Goal: Task Accomplishment & Management: Manage account settings

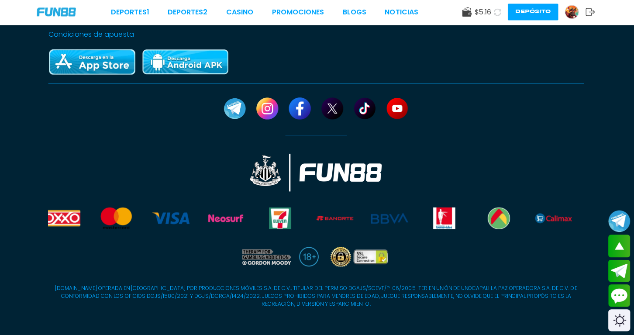
click at [253, 12] on link "CASINO" at bounding box center [241, 13] width 27 height 10
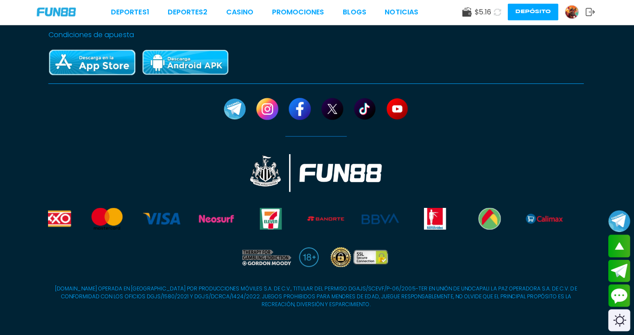
scroll to position [1478, 0]
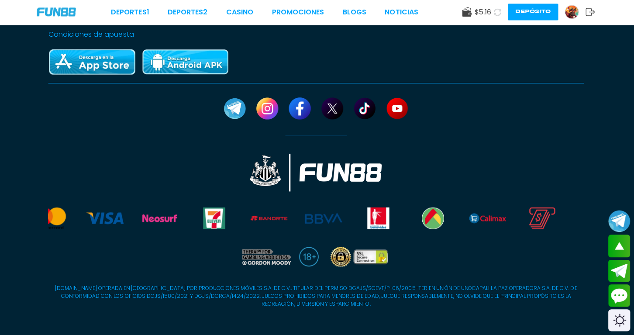
click at [253, 12] on link "CASINO" at bounding box center [241, 13] width 27 height 10
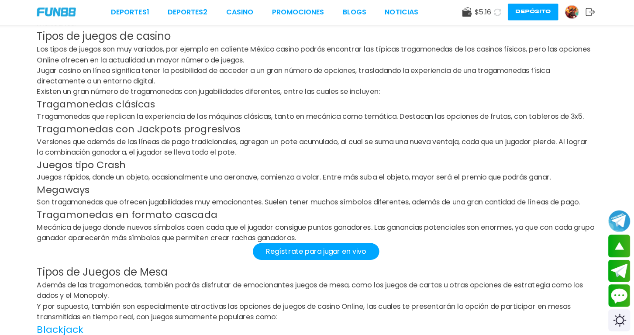
scroll to position [1304, 0]
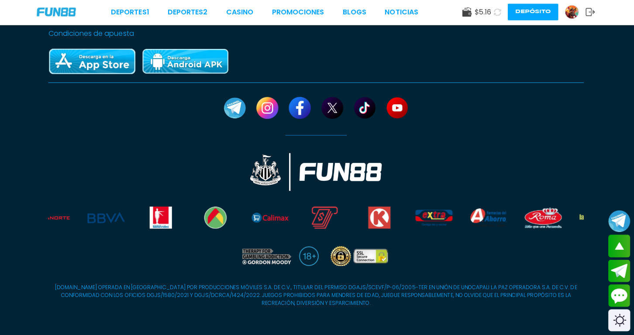
click at [253, 12] on link "CASINO" at bounding box center [241, 13] width 27 height 10
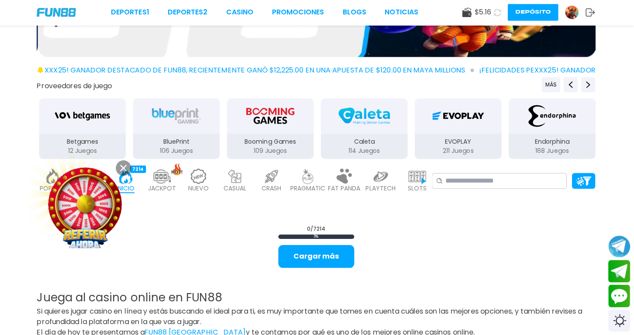
scroll to position [154, 0]
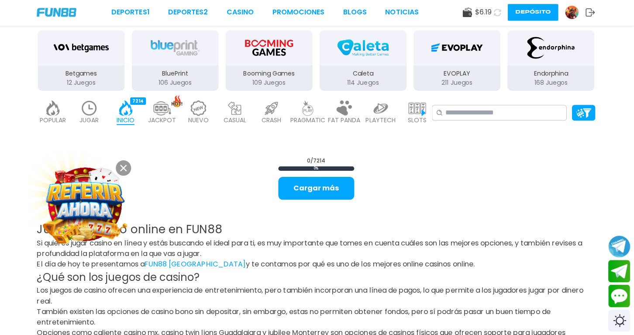
click at [336, 190] on button "Cargar más" at bounding box center [318, 188] width 76 height 23
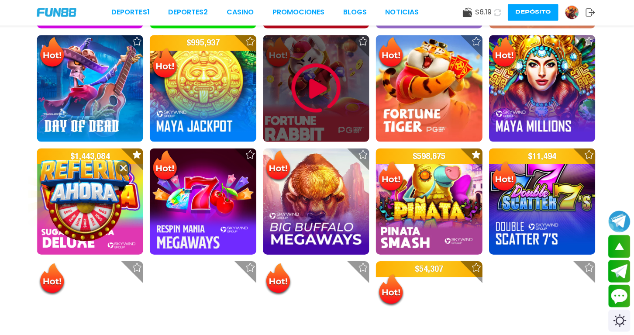
scroll to position [516, 0]
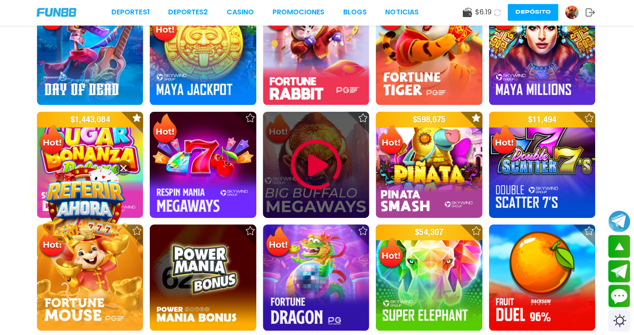
click at [352, 177] on div at bounding box center [317, 165] width 106 height 106
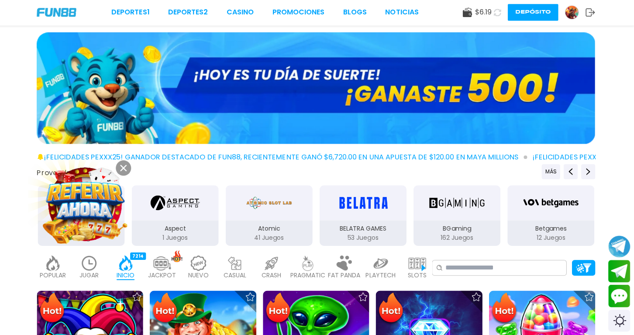
click at [402, 100] on img at bounding box center [317, 88] width 556 height 111
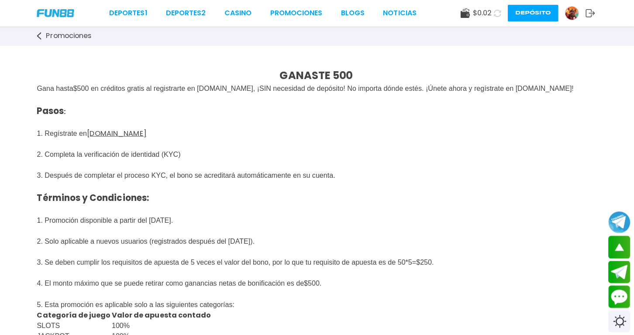
click at [76, 16] on div "Deportes 1 Deportes 2 CASINO Promociones BLOGS NOTICIAS $ 0.02 Depósito" at bounding box center [317, 13] width 634 height 26
click at [73, 16] on img at bounding box center [57, 13] width 37 height 8
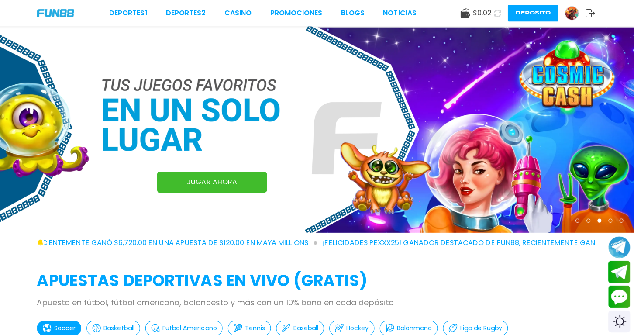
click at [611, 219] on div at bounding box center [610, 220] width 4 height 4
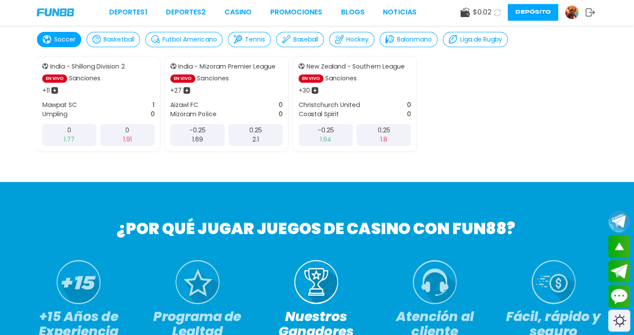
scroll to position [435, 0]
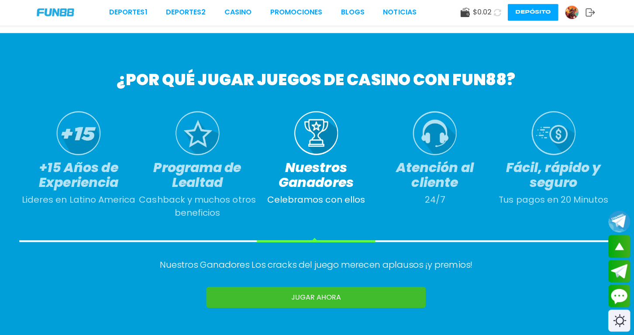
drag, startPoint x: 34, startPoint y: 16, endPoint x: 23, endPoint y: 27, distance: 15.4
click at [23, 21] on div "Deportes 1 Deportes 2 CASINO Promociones BLOGS NOTICIAS $ 0.02 Depósito" at bounding box center [317, 13] width 634 height 26
click at [56, 21] on div "Deportes 1 Deportes 2 CASINO Promociones BLOGS NOTICIAS $ 0.02 Depósito" at bounding box center [317, 13] width 634 height 26
click at [109, 268] on div "¿POR QUÉ JUGAR JUEGOS DE CASINO CON FUN88? +15 Años de Experiencia Lideres en L…" at bounding box center [317, 188] width 634 height 308
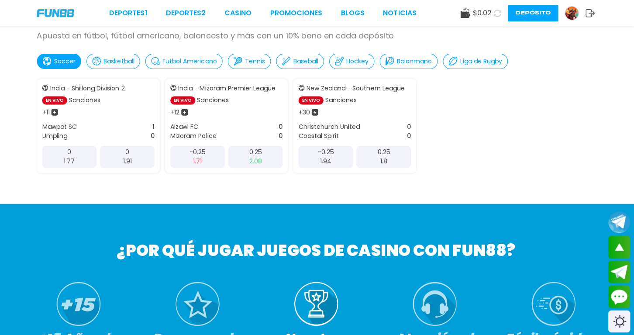
scroll to position [259, 0]
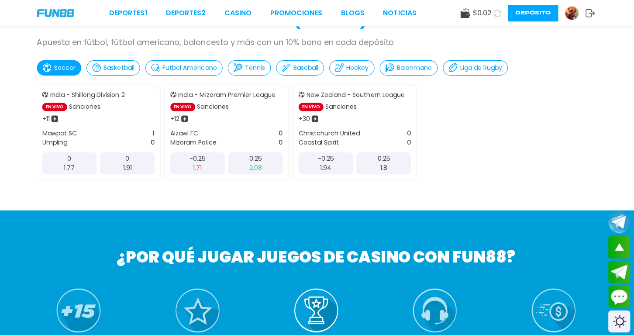
drag, startPoint x: 583, startPoint y: 17, endPoint x: 565, endPoint y: 17, distance: 17.9
click at [565, 17] on link at bounding box center [575, 13] width 21 height 14
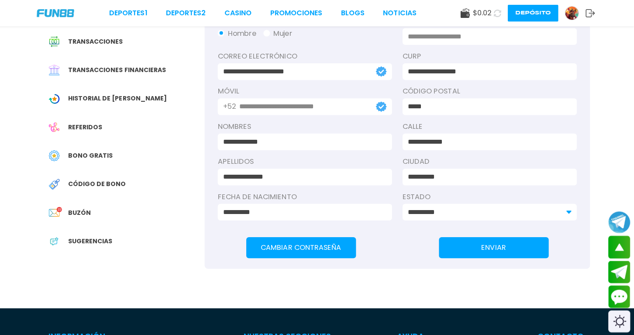
scroll to position [28, 0]
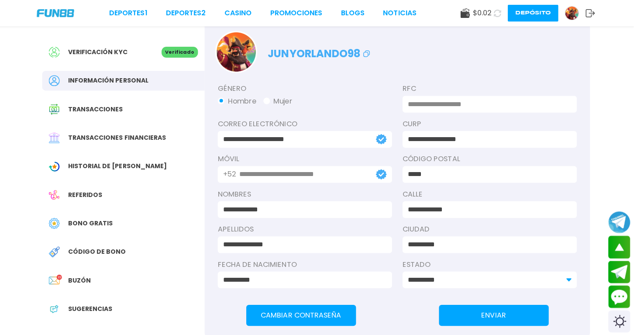
click at [110, 51] on span "Verificación KYC" at bounding box center [99, 51] width 59 height 9
click at [138, 51] on div "Verificación KYC" at bounding box center [107, 51] width 112 height 11
click at [74, 108] on span "Transacciones" at bounding box center [97, 108] width 55 height 9
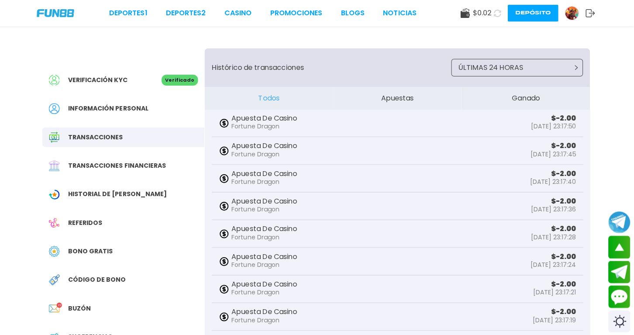
click at [541, 104] on button "Ganado" at bounding box center [526, 97] width 128 height 23
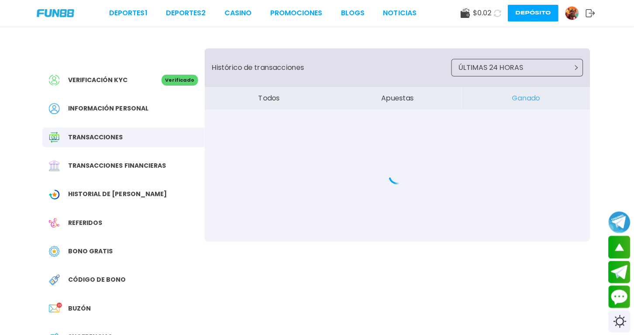
click at [541, 94] on button "Ganado" at bounding box center [526, 97] width 128 height 23
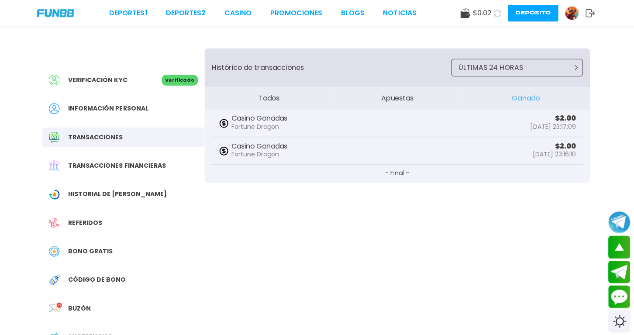
click at [164, 162] on span "Transacciones financieras" at bounding box center [118, 164] width 97 height 9
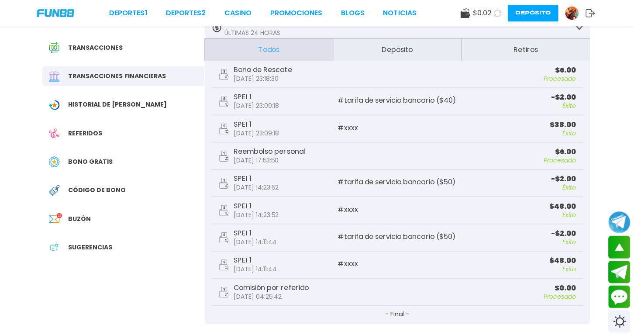
scroll to position [84, 0]
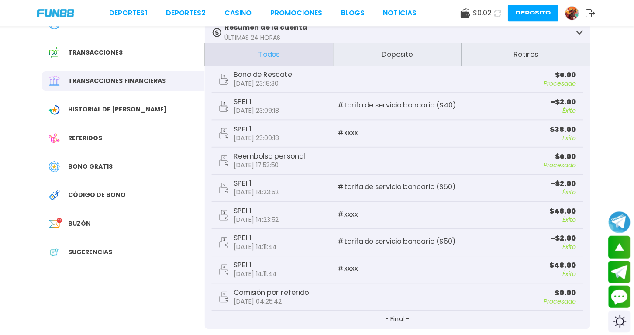
click at [356, 49] on button "Deposito" at bounding box center [398, 54] width 128 height 23
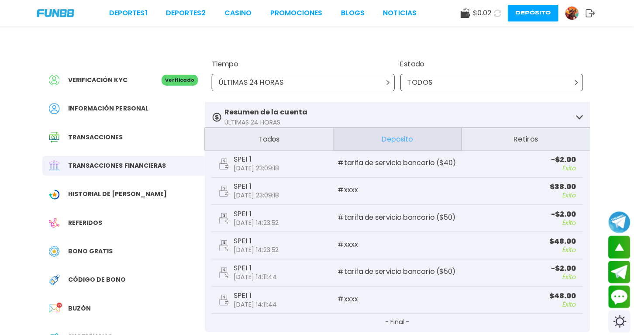
click at [558, 80] on div "TODOS" at bounding box center [492, 81] width 182 height 17
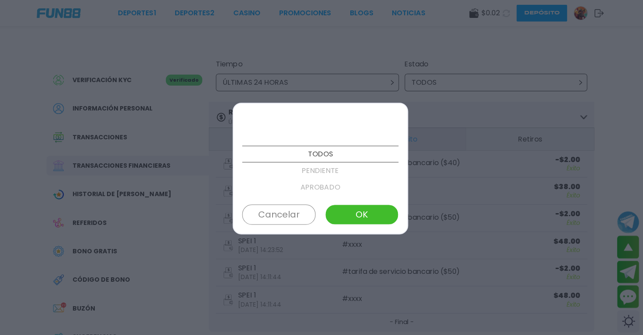
click at [292, 201] on div "TODOS PENDIENTE APROBADO FALLIDO CANCELADO Cancelar OK" at bounding box center [321, 167] width 175 height 131
click at [292, 217] on button "Cancelar" at bounding box center [280, 214] width 73 height 20
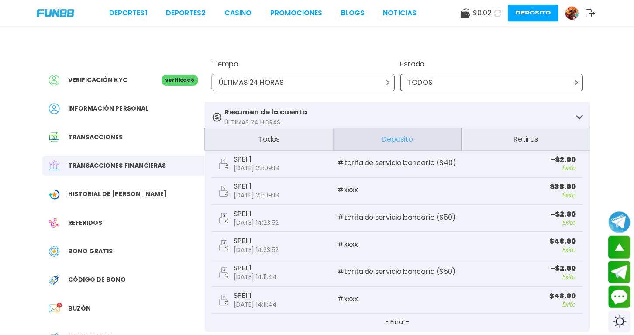
click at [381, 87] on div "ÚLTIMAS 24 HORAS" at bounding box center [304, 81] width 182 height 17
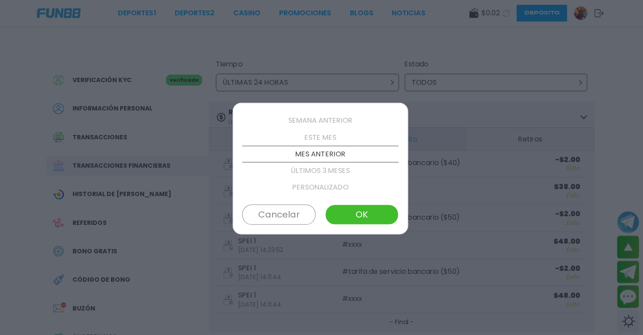
scroll to position [99, 0]
click at [312, 165] on div at bounding box center [321, 170] width 155 height 17
click at [313, 136] on p "ÚLTIMOS 3 MESES" at bounding box center [321, 137] width 155 height 17
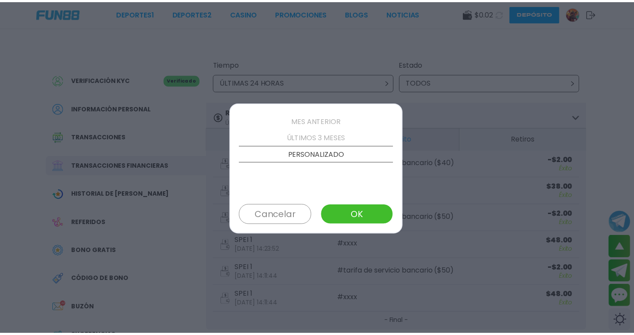
scroll to position [83, 0]
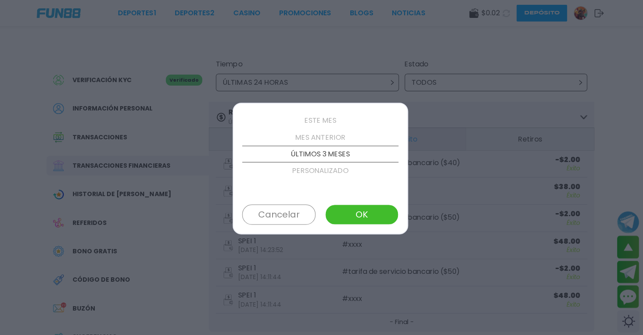
click at [340, 226] on div "ÚLTIMAS 24 HORAS ÚLTIMOS 3 DÍAS SEMANA ANTERIOR ESTE MES MES ANTERIOR ÚLTIMOS 3…" at bounding box center [321, 167] width 175 height 131
click at [340, 217] on button "OK" at bounding box center [362, 214] width 73 height 20
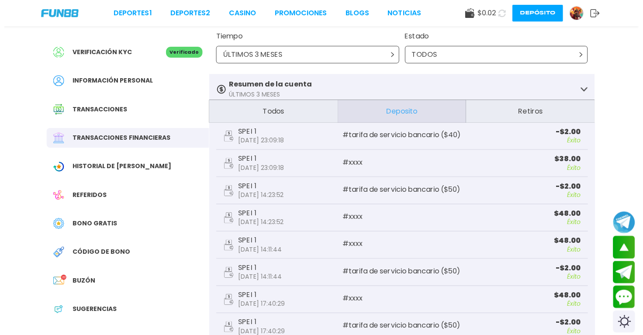
scroll to position [0, 0]
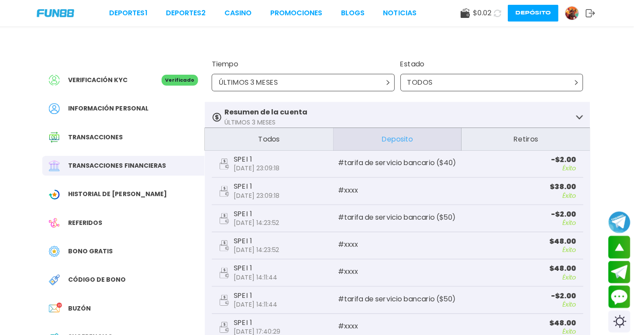
click at [284, 120] on p "ÚLTIMOS 3 MESES" at bounding box center [267, 121] width 83 height 9
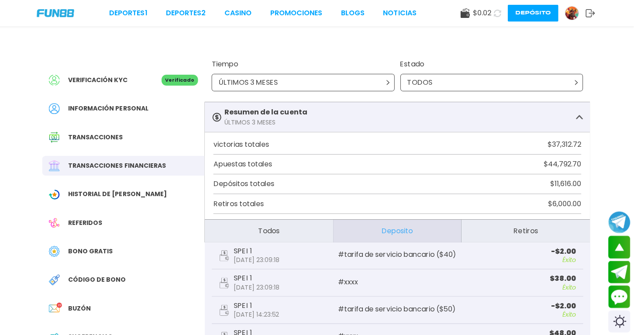
click at [372, 85] on div "ÚLTIMOS 3 MESES" at bounding box center [304, 81] width 182 height 17
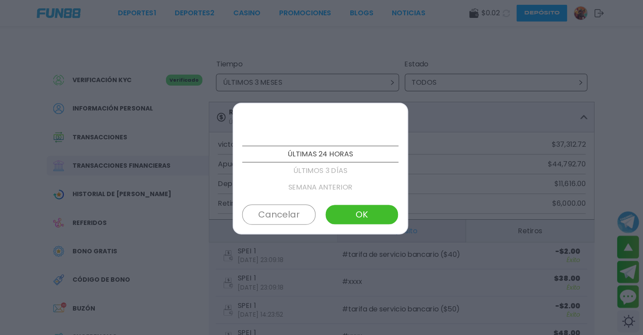
scroll to position [83, 0]
click at [311, 174] on p "PERSONALIZADO" at bounding box center [321, 170] width 155 height 17
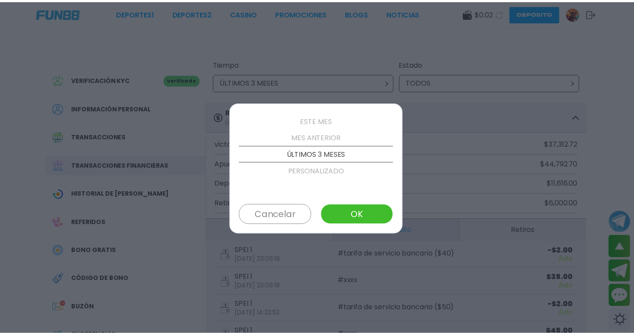
scroll to position [99, 0]
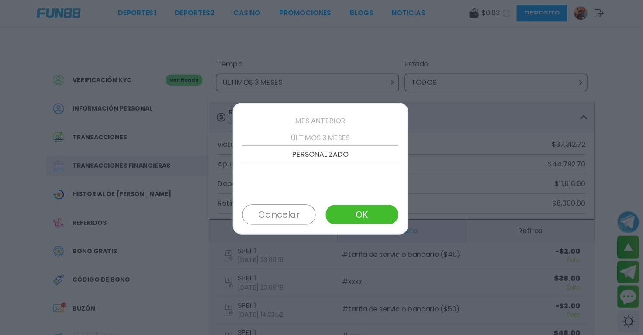
click at [338, 212] on button "OK" at bounding box center [362, 214] width 73 height 20
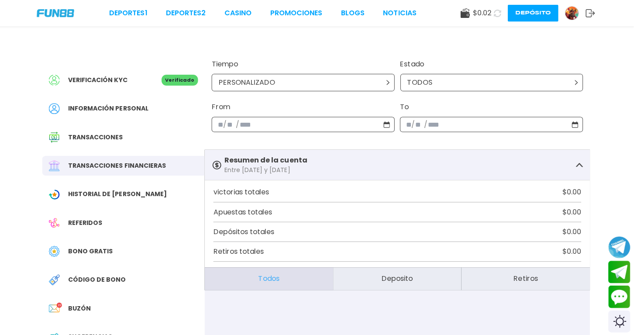
click at [62, 307] on div at bounding box center [60, 306] width 19 height 11
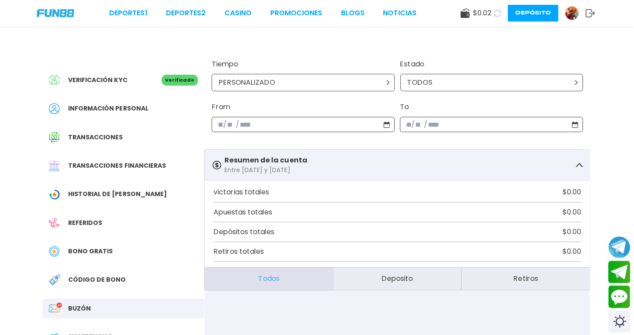
click at [70, 283] on span "Código de bono" at bounding box center [99, 278] width 58 height 9
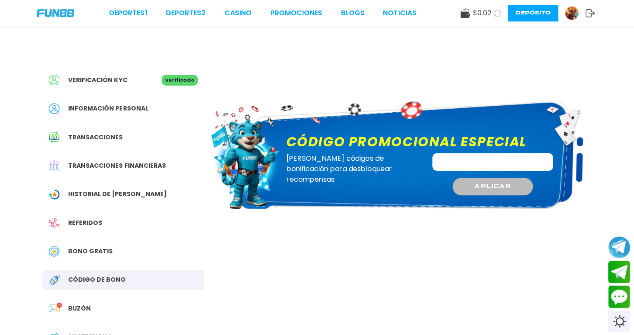
click at [73, 307] on span "Buzón" at bounding box center [81, 306] width 23 height 9
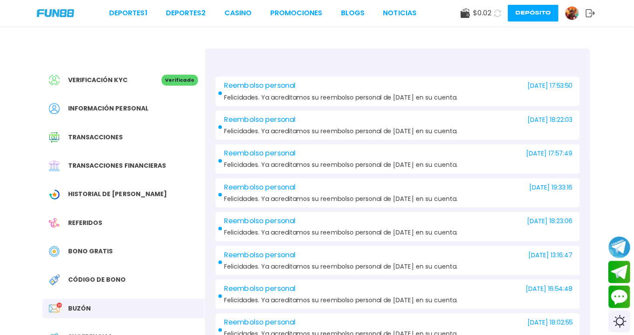
click at [93, 256] on div "Bono Gratis" at bounding box center [126, 250] width 162 height 20
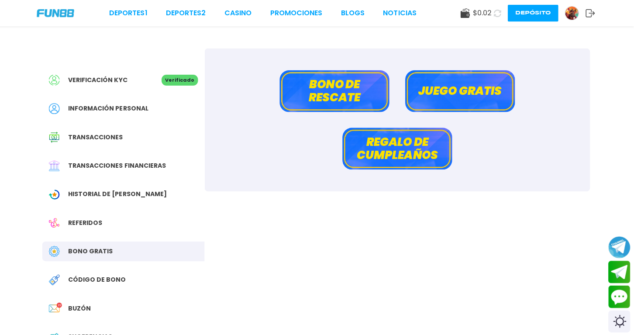
click at [93, 193] on span "Historial de [PERSON_NAME]" at bounding box center [119, 193] width 98 height 9
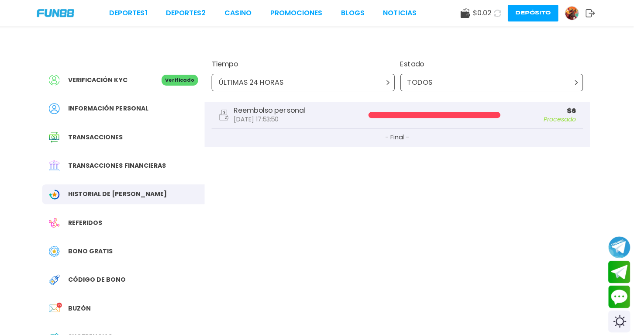
click at [76, 223] on span "Referidos" at bounding box center [87, 221] width 34 height 9
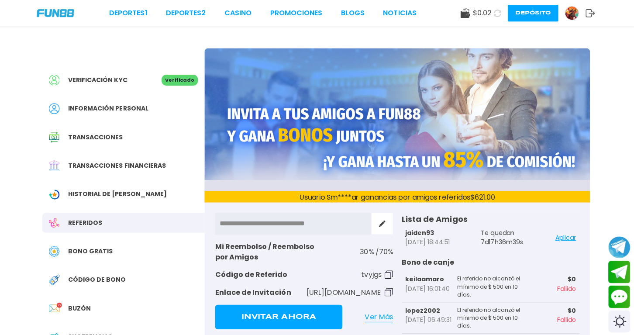
click at [431, 232] on p "jaiden93" at bounding box center [428, 231] width 45 height 9
click at [487, 232] on p "Te quedan" at bounding box center [502, 231] width 42 height 9
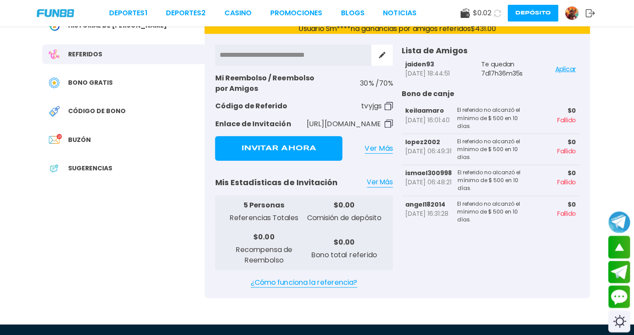
scroll to position [106, 0]
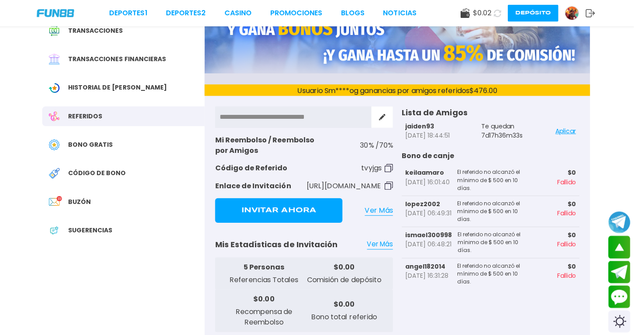
click at [571, 131] on button "Aplicar" at bounding box center [565, 129] width 21 height 17
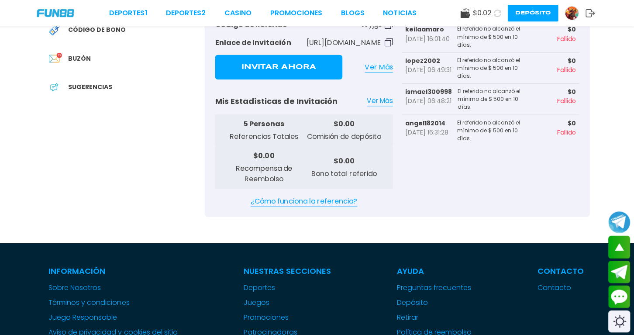
scroll to position [203, 0]
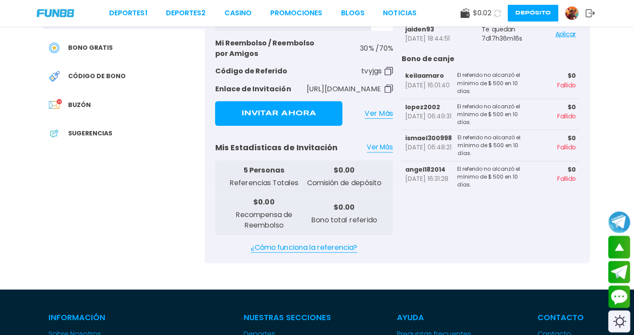
click at [102, 128] on span "Sugerencias" at bounding box center [92, 132] width 44 height 9
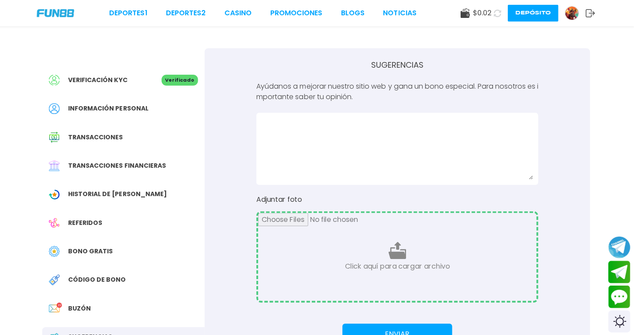
click at [621, 314] on div "Switch theme" at bounding box center [619, 320] width 22 height 22
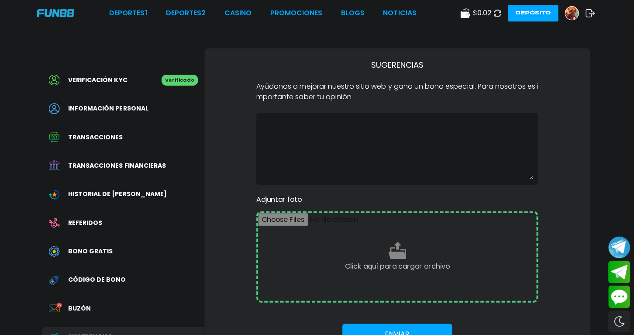
click at [79, 222] on span "Referidos" at bounding box center [87, 221] width 34 height 9
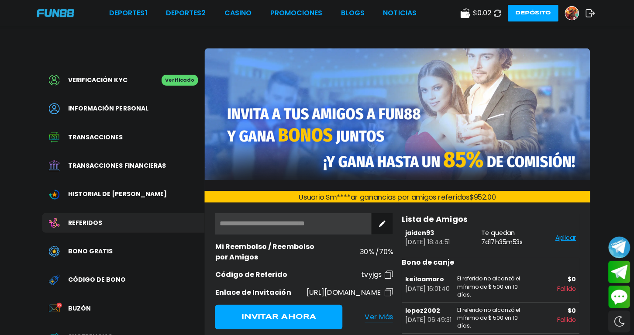
click at [96, 142] on div "Transacciones" at bounding box center [126, 137] width 162 height 20
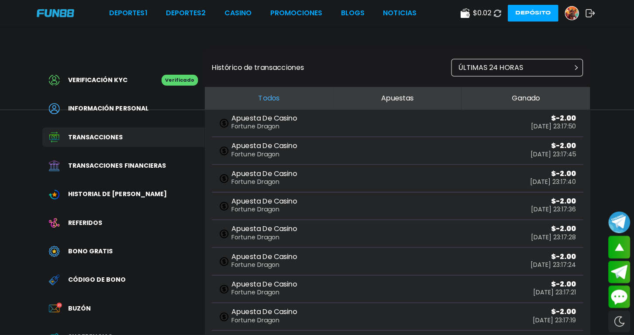
click at [467, 19] on div "$ 0.02 Depósito" at bounding box center [528, 13] width 134 height 17
click at [467, 17] on use at bounding box center [465, 13] width 9 height 10
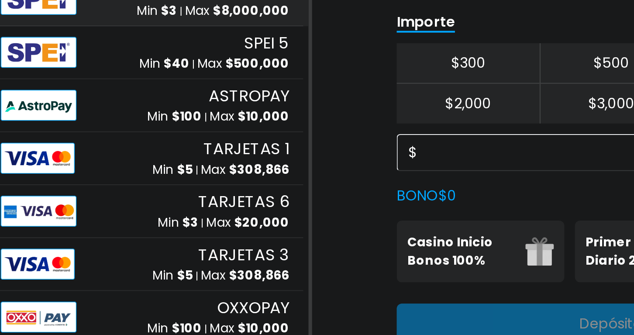
scroll to position [401, 0]
